Goal: Navigation & Orientation: Find specific page/section

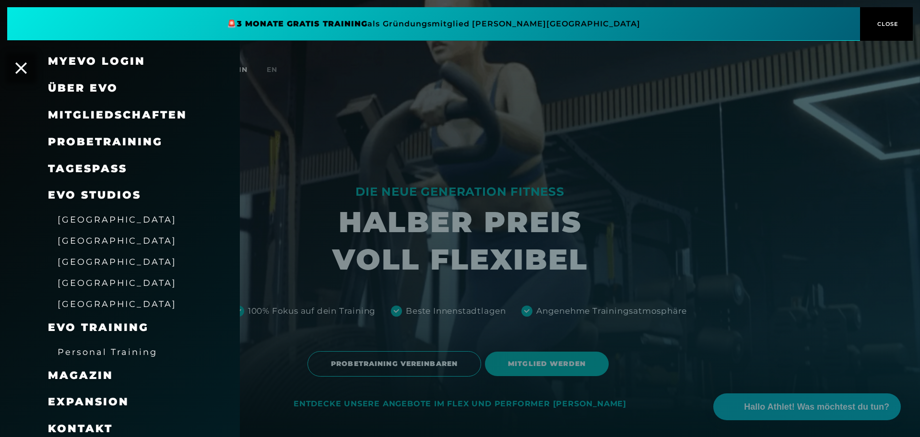
click at [81, 245] on span "[GEOGRAPHIC_DATA]" at bounding box center [117, 240] width 119 height 10
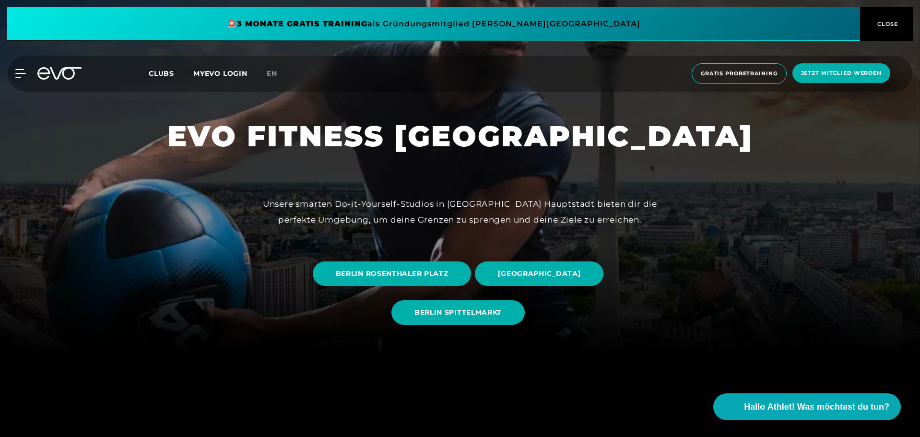
scroll to position [80, 0]
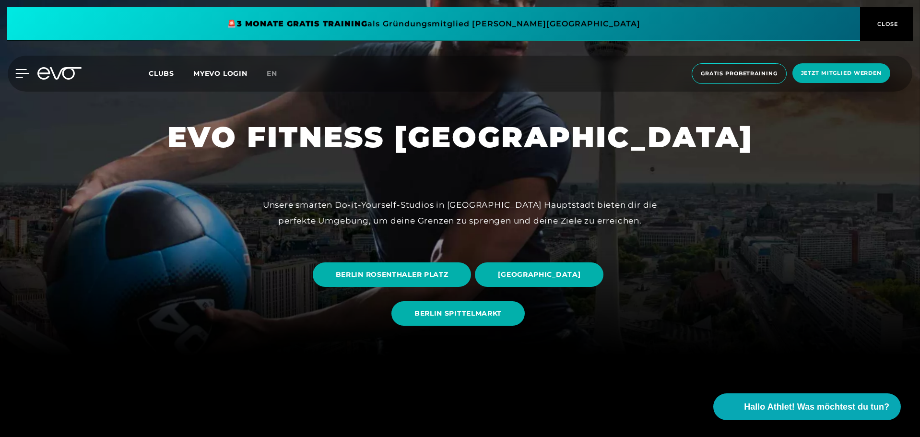
click at [17, 71] on icon at bounding box center [22, 73] width 14 height 9
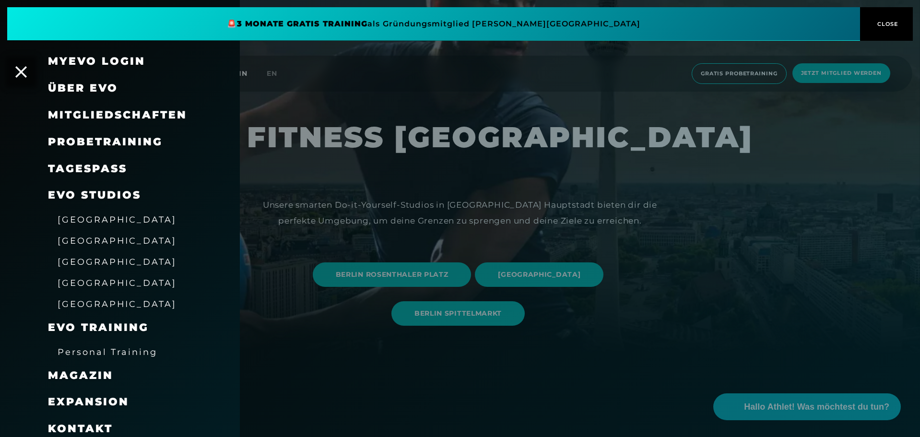
click at [94, 216] on span "[GEOGRAPHIC_DATA]" at bounding box center [117, 219] width 119 height 10
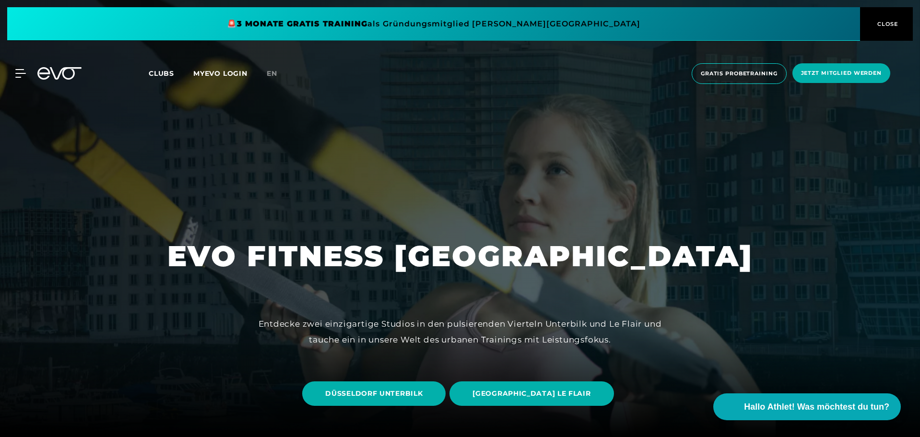
scroll to position [41, 0]
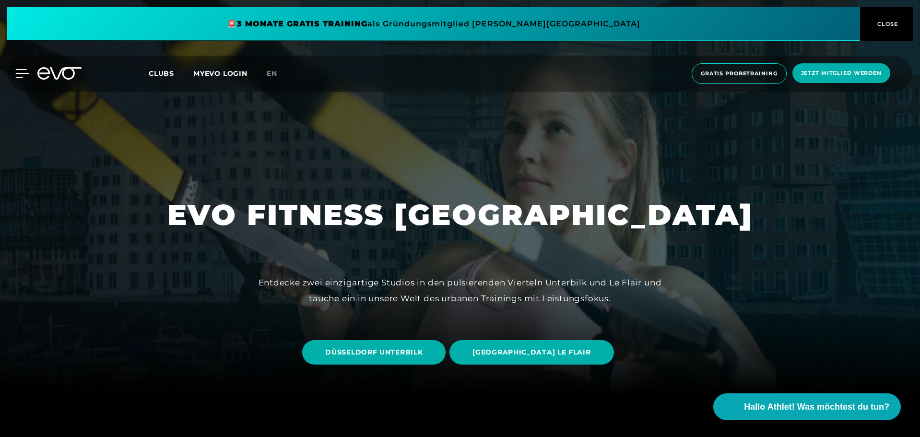
click at [19, 73] on icon at bounding box center [22, 74] width 13 height 8
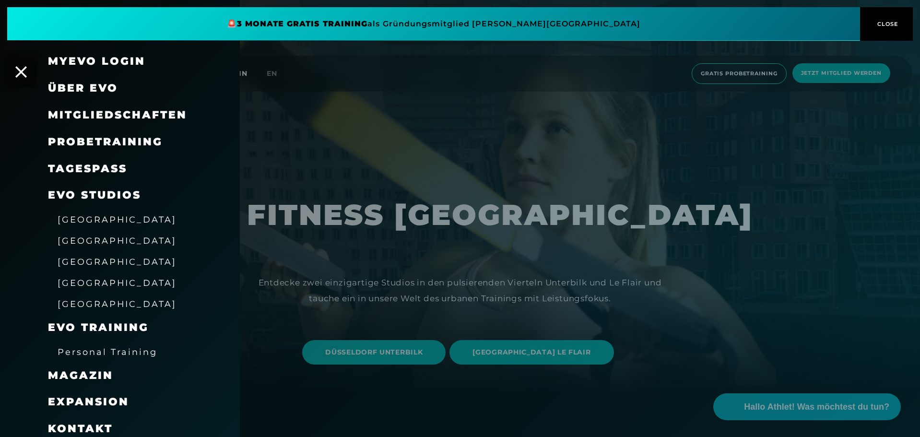
click at [78, 305] on span "[GEOGRAPHIC_DATA]" at bounding box center [117, 304] width 119 height 10
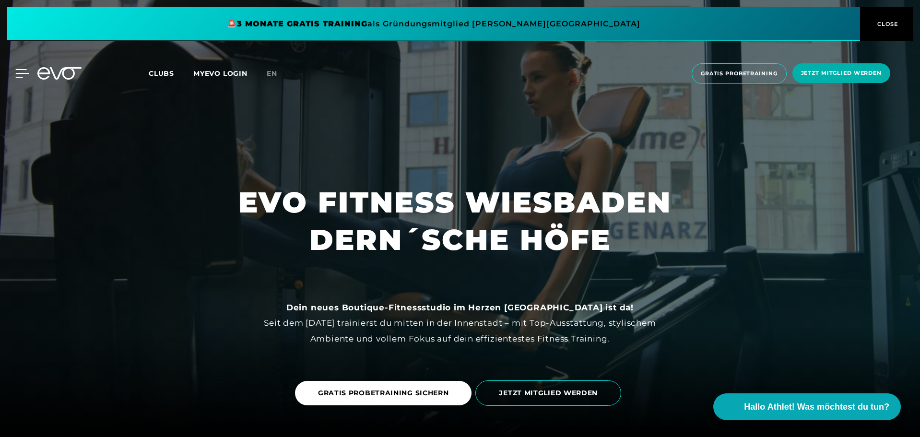
click at [20, 72] on icon at bounding box center [22, 73] width 14 height 9
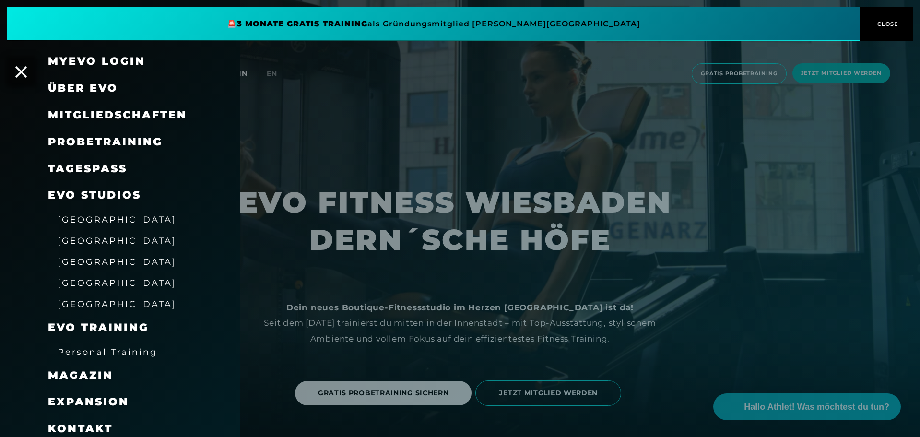
click at [84, 260] on span "[GEOGRAPHIC_DATA]" at bounding box center [117, 262] width 119 height 10
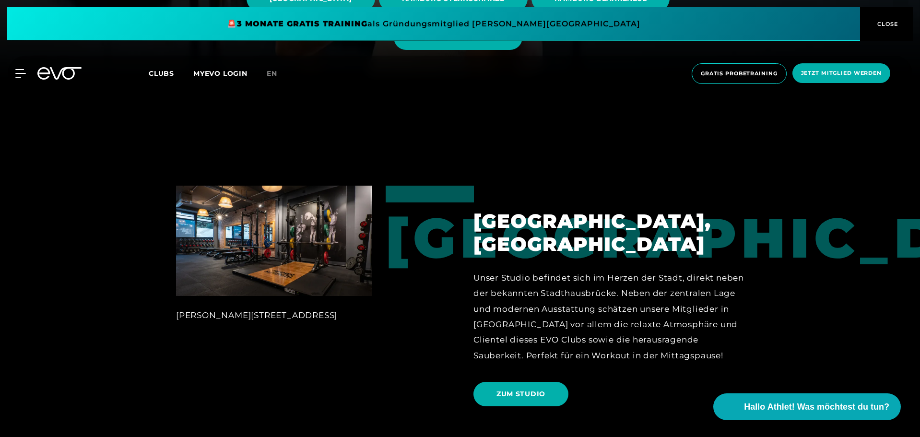
scroll to position [353, 0]
